Goal: Task Accomplishment & Management: Manage account settings

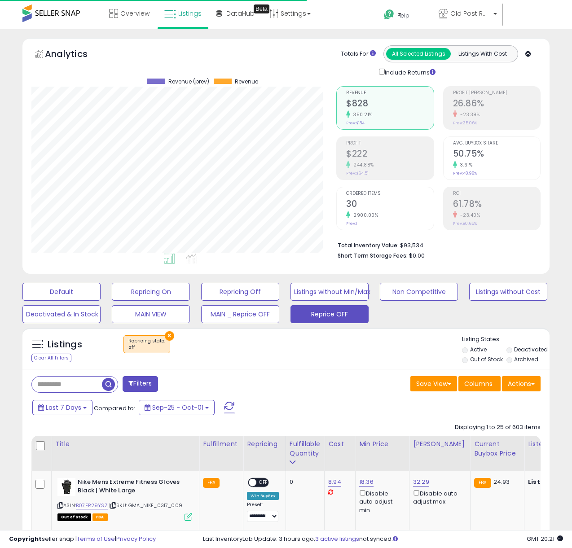
scroll to position [184, 305]
click at [183, 11] on span "Listings" at bounding box center [189, 13] width 23 height 9
